Goal: Check status: Check status

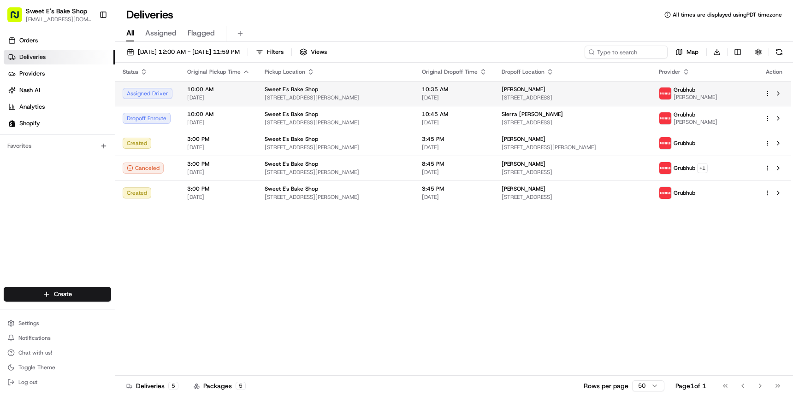
click at [494, 87] on td "10:35 AM 08/22/2025" at bounding box center [454, 93] width 80 height 25
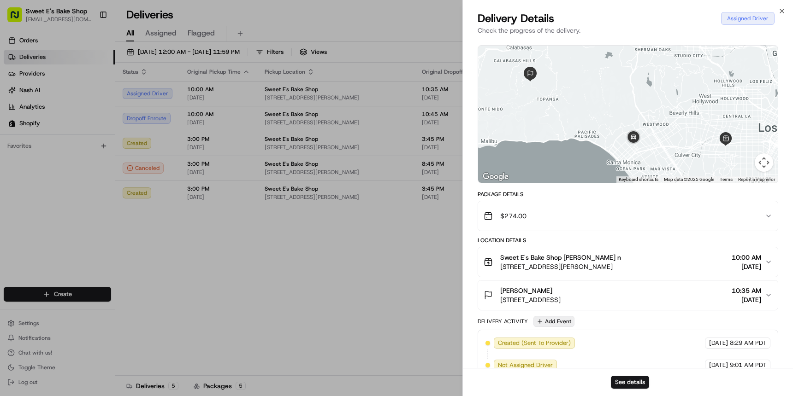
scroll to position [68, 0]
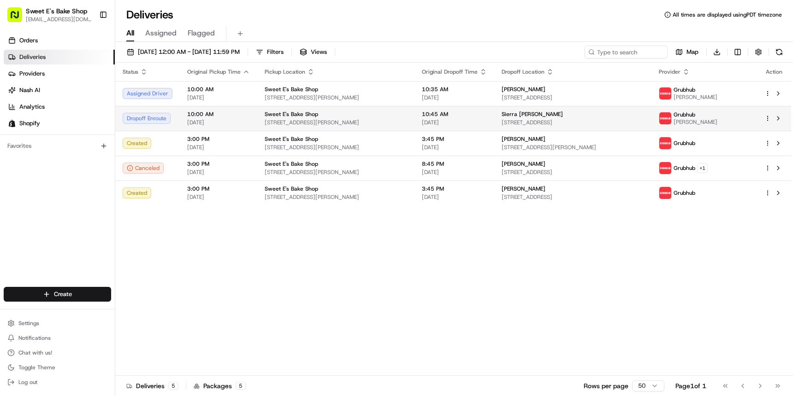
click at [381, 118] on div "Sweet E's Bake Shop 4574 W Adams Blvd, Los Angeles, CA 90016, USA" at bounding box center [336, 119] width 142 height 16
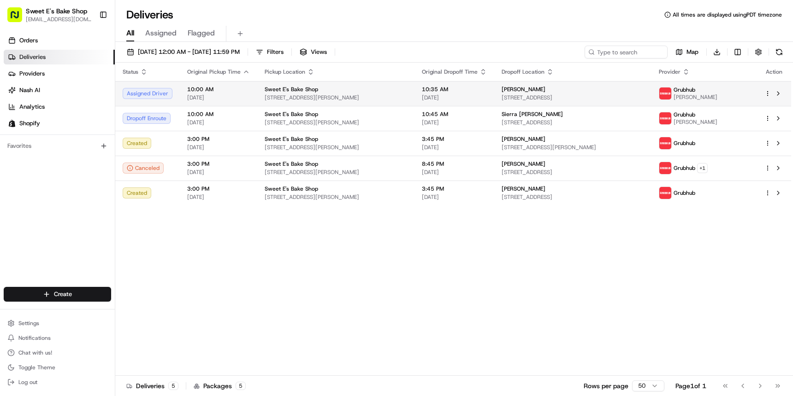
click at [205, 93] on span "10:00 AM" at bounding box center [218, 89] width 63 height 7
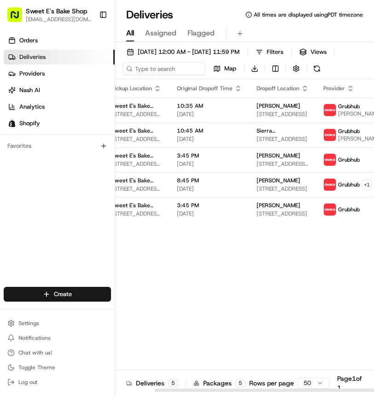
scroll to position [0, 163]
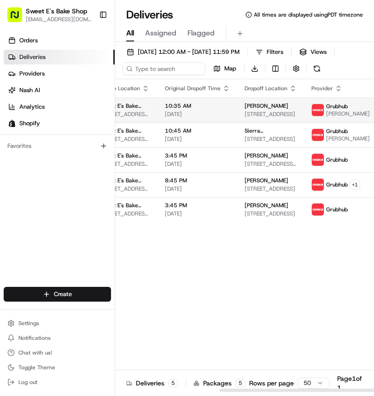
click at [237, 112] on td "Jessica Boettiger 1630 Old Topanga Canyon Rd, Topanga, CA 90290, USA" at bounding box center [270, 110] width 67 height 25
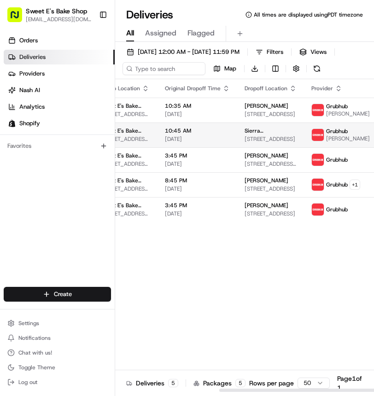
click at [195, 138] on span "[DATE]" at bounding box center [197, 139] width 65 height 7
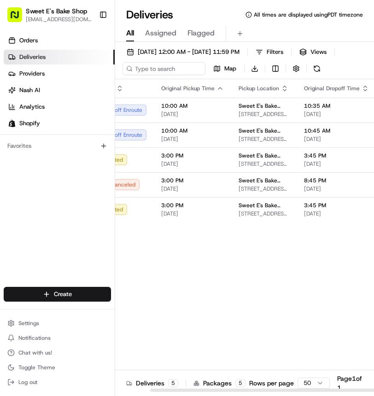
scroll to position [0, 0]
